Goal: Navigation & Orientation: Find specific page/section

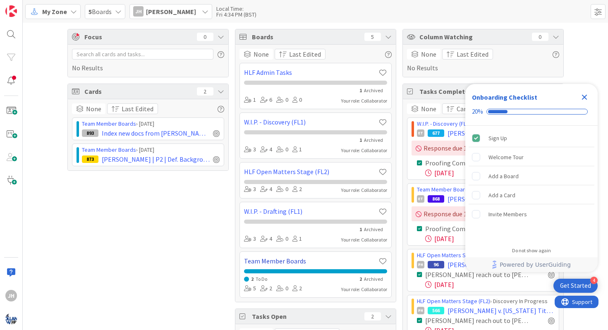
click at [273, 258] on link "Team Member Boards" at bounding box center [311, 261] width 134 height 10
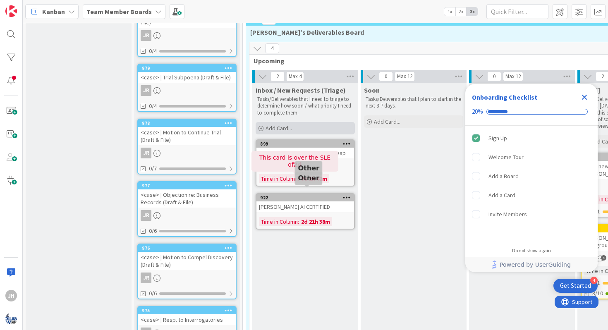
scroll to position [167, 0]
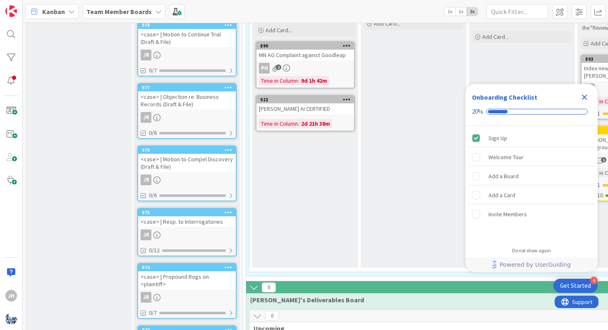
click at [584, 91] on div "Close Checklist" at bounding box center [584, 97] width 13 height 13
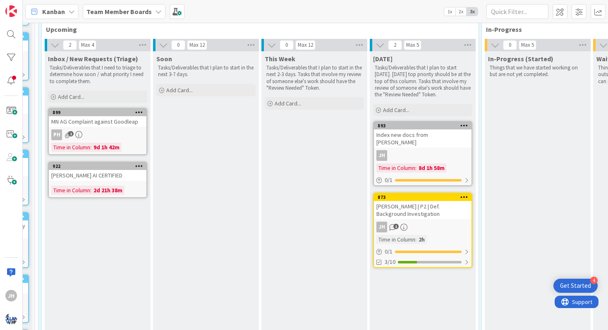
scroll to position [98, 208]
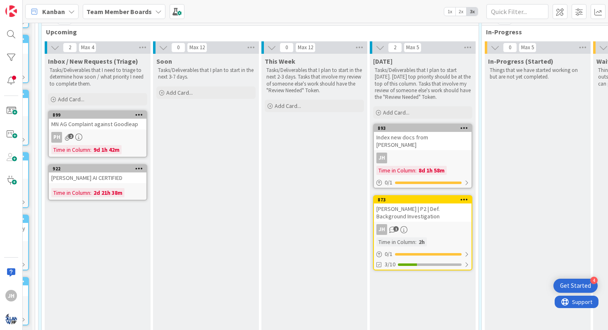
click at [454, 153] on div "JH" at bounding box center [423, 158] width 98 height 11
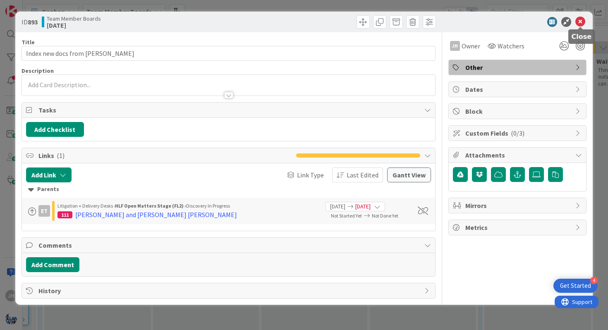
click at [584, 18] on icon at bounding box center [580, 22] width 10 height 10
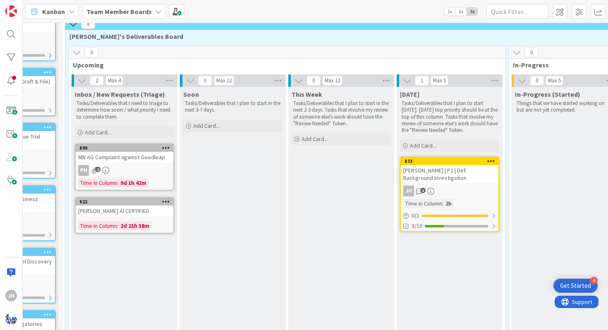
scroll to position [65, 210]
